Goal: Task Accomplishment & Management: Manage account settings

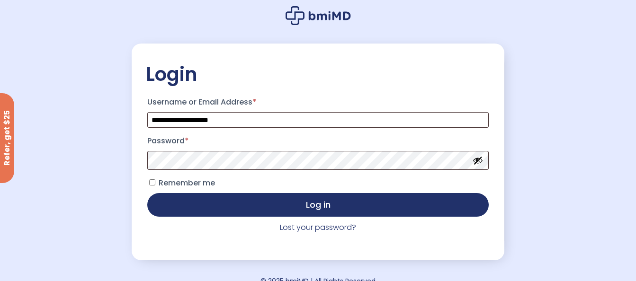
scroll to position [57, 0]
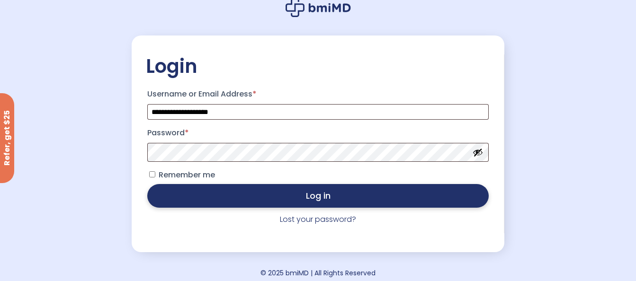
click at [207, 199] on button "Log in" at bounding box center [317, 196] width 341 height 24
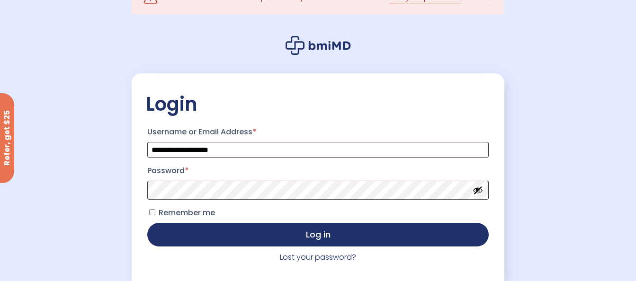
scroll to position [38, 0]
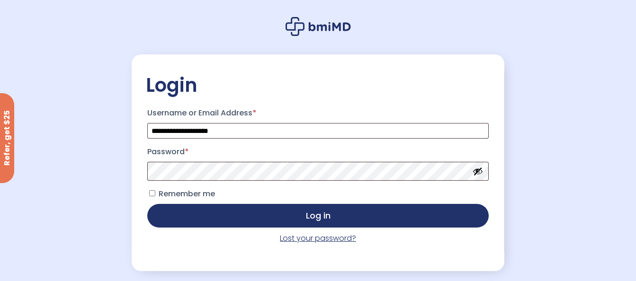
click at [286, 240] on link "Lost your password?" at bounding box center [318, 238] width 76 height 11
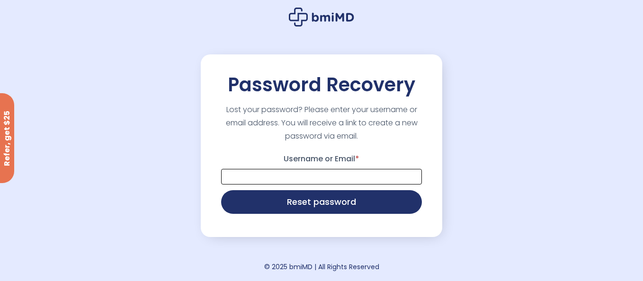
click at [241, 177] on input "Username or Email *" at bounding box center [321, 177] width 201 height 16
type input "**********"
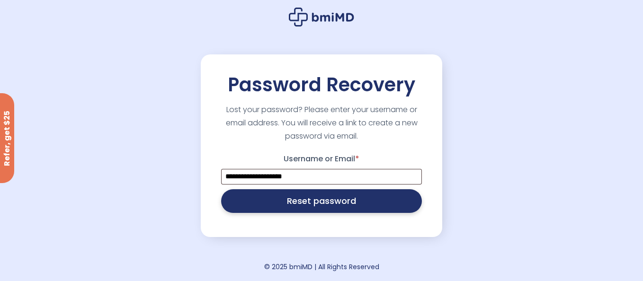
click at [263, 203] on button "Reset password" at bounding box center [321, 201] width 201 height 24
